Goal: Find specific page/section: Find specific page/section

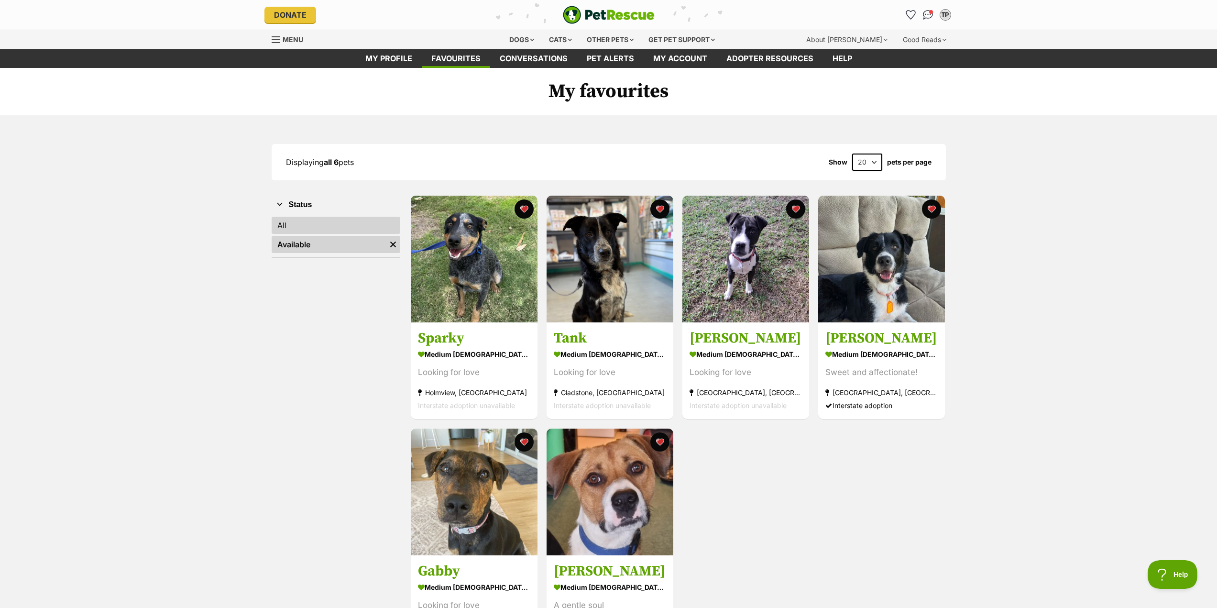
click at [324, 225] on link "All" at bounding box center [336, 225] width 129 height 17
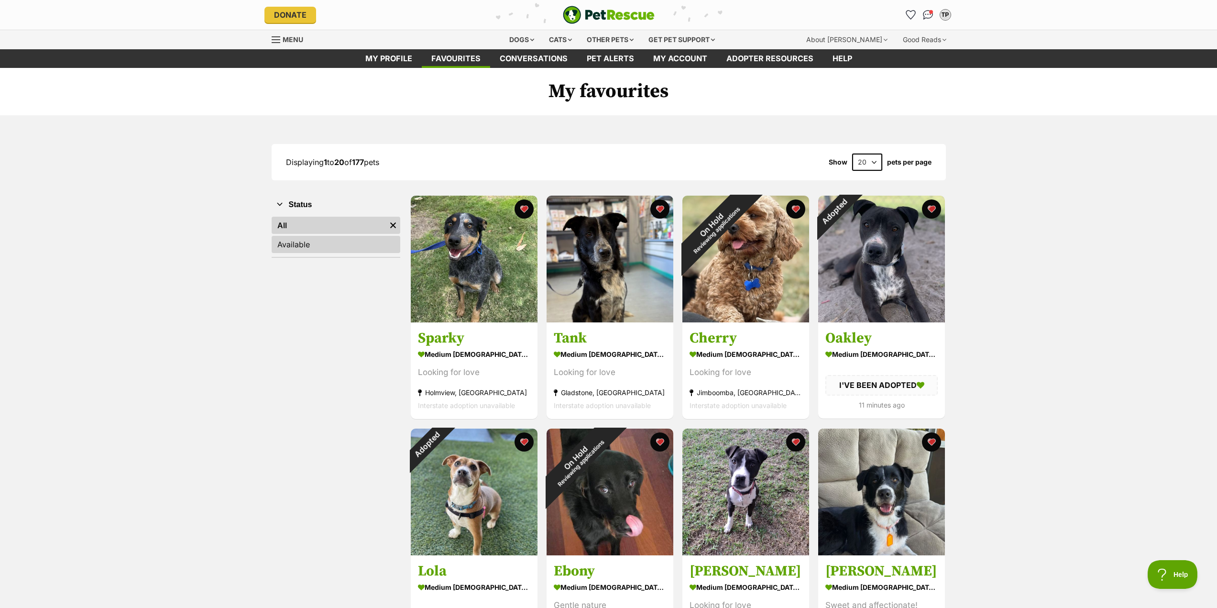
click at [309, 241] on link "Available" at bounding box center [336, 244] width 129 height 17
